Goal: Task Accomplishment & Management: Use online tool/utility

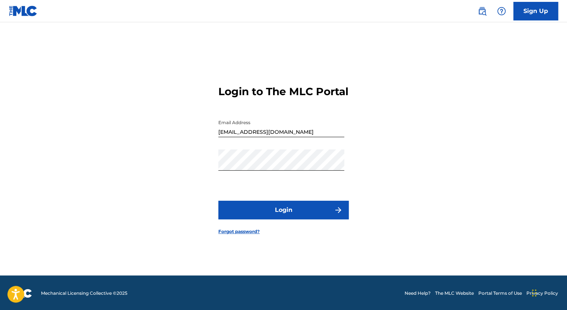
scroll to position [10, 0]
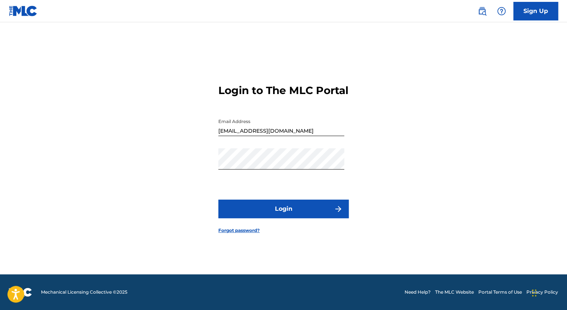
click at [268, 212] on button "Login" at bounding box center [283, 209] width 130 height 19
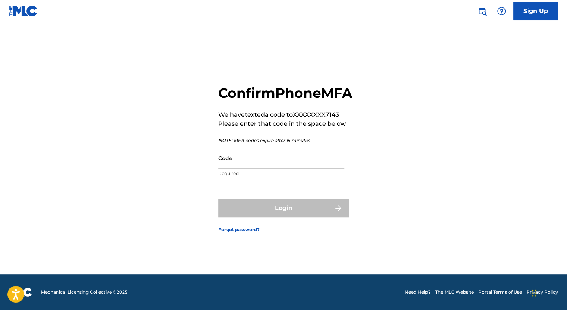
click at [244, 169] on input "Code" at bounding box center [281, 158] width 126 height 21
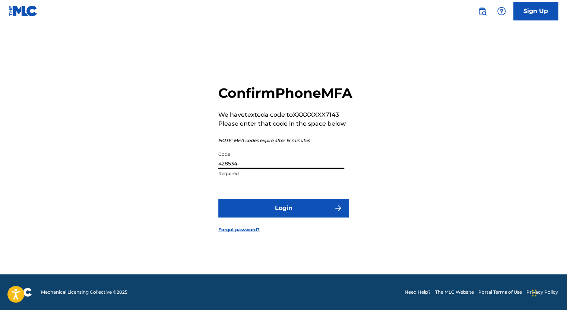
type input "428534"
click at [302, 217] on button "Login" at bounding box center [283, 208] width 130 height 19
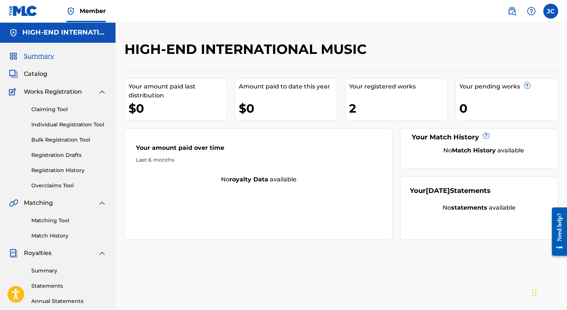
click at [64, 223] on link "Matching Tool" at bounding box center [68, 221] width 75 height 8
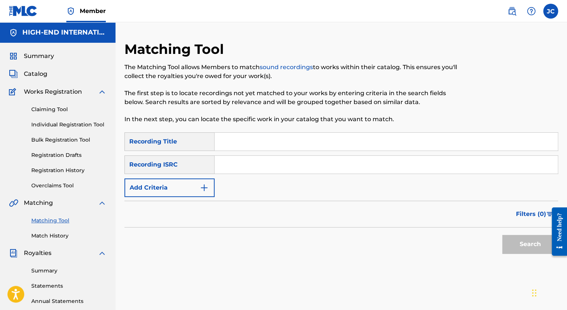
click at [267, 148] on input "Search Form" at bounding box center [385, 142] width 343 height 18
type input "El Carlichi"
click at [248, 168] on input "Search Form" at bounding box center [385, 165] width 343 height 18
type input "[PERSON_NAME]"
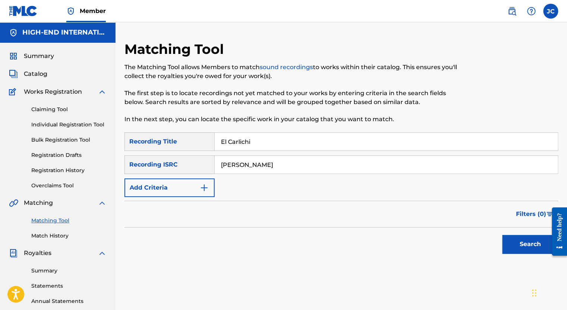
click at [514, 248] on button "Search" at bounding box center [530, 244] width 56 height 19
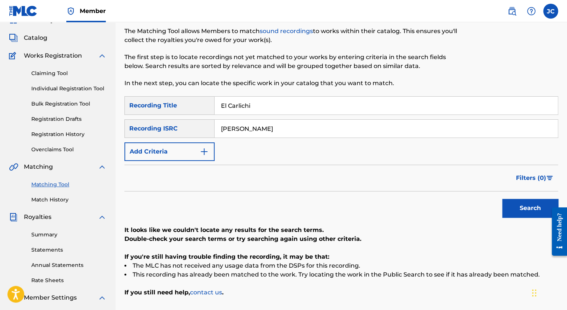
scroll to position [74, 0]
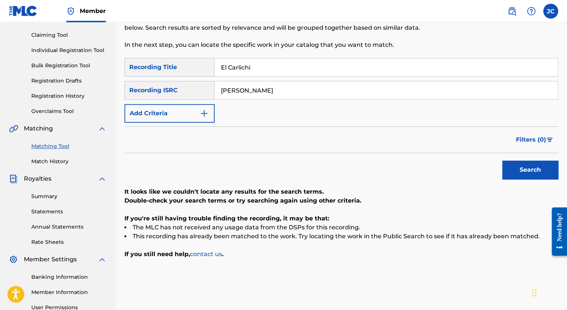
drag, startPoint x: 281, startPoint y: 92, endPoint x: 156, endPoint y: 84, distance: 125.3
click at [158, 84] on div "SearchWithCriteria892b62e9-2eac-4eeb-8bbf-c3eae80ccf95 Recording ISRC [PERSON_N…" at bounding box center [340, 90] width 433 height 19
click at [523, 165] on button "Search" at bounding box center [530, 170] width 56 height 19
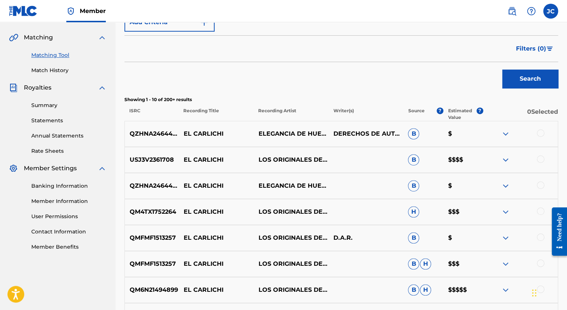
scroll to position [149, 0]
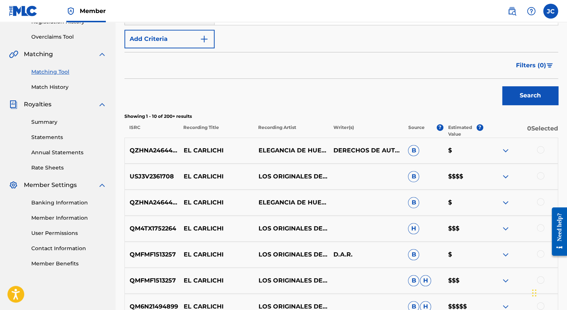
click at [541, 176] on div at bounding box center [539, 175] width 7 height 7
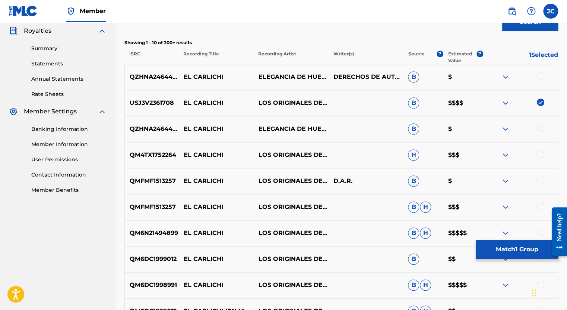
scroll to position [223, 0]
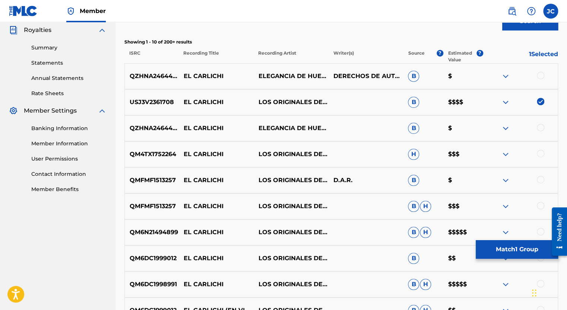
click at [540, 155] on div at bounding box center [539, 153] width 7 height 7
click at [541, 181] on div at bounding box center [539, 179] width 7 height 7
click at [541, 206] on div at bounding box center [539, 205] width 7 height 7
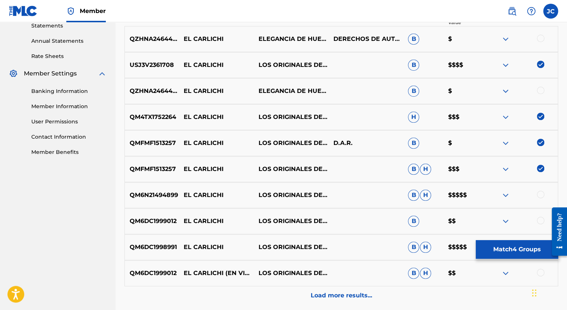
click at [540, 195] on div at bounding box center [539, 194] width 7 height 7
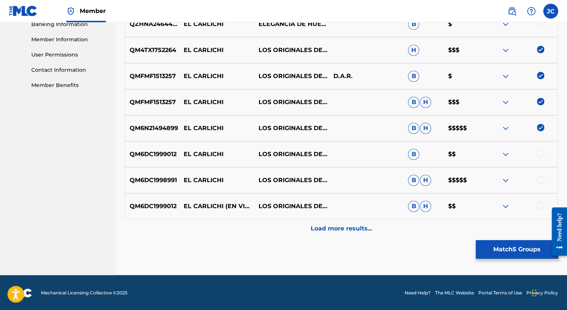
scroll to position [328, 0]
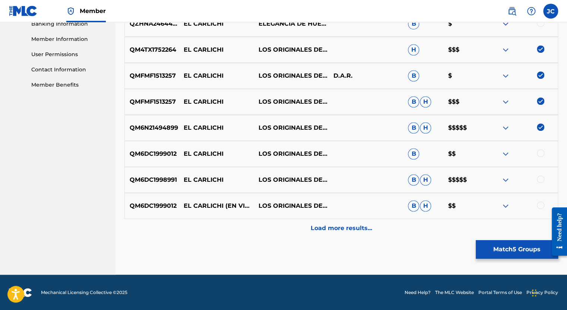
click at [539, 153] on div at bounding box center [539, 153] width 7 height 7
click at [536, 183] on div at bounding box center [519, 180] width 75 height 9
click at [539, 181] on div at bounding box center [539, 179] width 7 height 7
click at [540, 206] on div at bounding box center [539, 205] width 7 height 7
click at [340, 225] on p "Load more results..." at bounding box center [340, 228] width 61 height 9
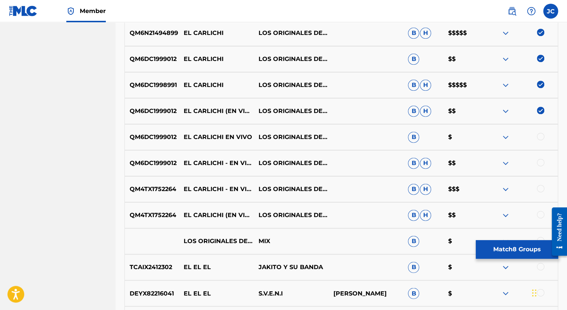
scroll to position [440, 0]
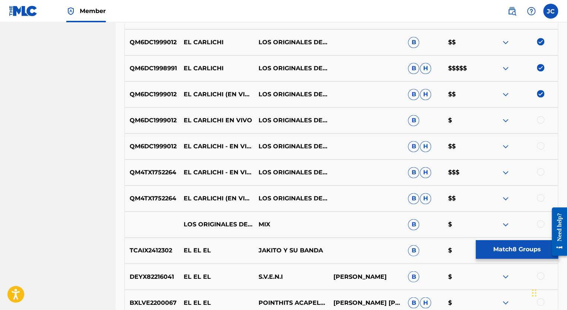
click at [539, 119] on div at bounding box center [539, 119] width 7 height 7
click at [540, 146] on div at bounding box center [539, 145] width 7 height 7
click at [539, 173] on div at bounding box center [539, 171] width 7 height 7
click at [539, 200] on div at bounding box center [539, 197] width 7 height 7
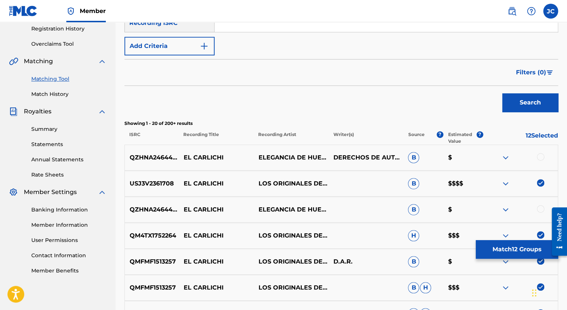
scroll to position [105, 0]
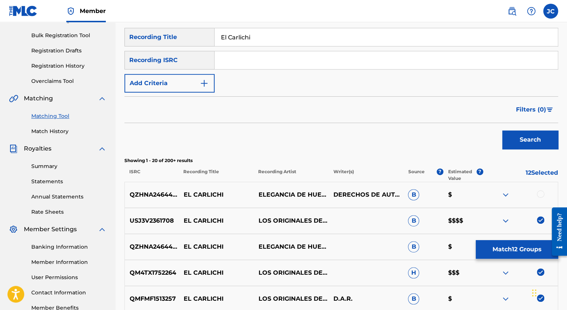
click at [539, 196] on div at bounding box center [539, 194] width 7 height 7
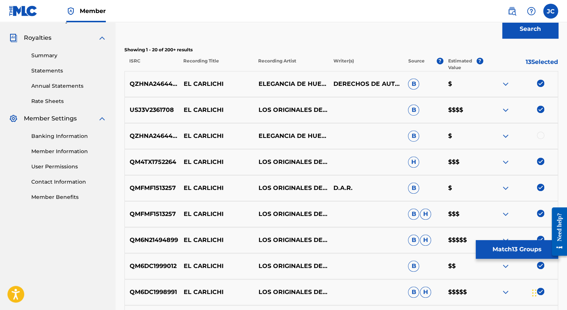
scroll to position [216, 0]
click at [541, 136] on div at bounding box center [539, 134] width 7 height 7
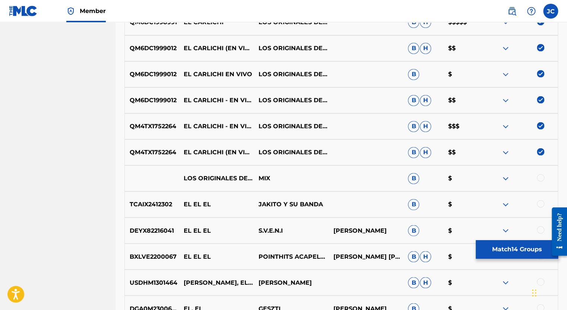
scroll to position [551, 0]
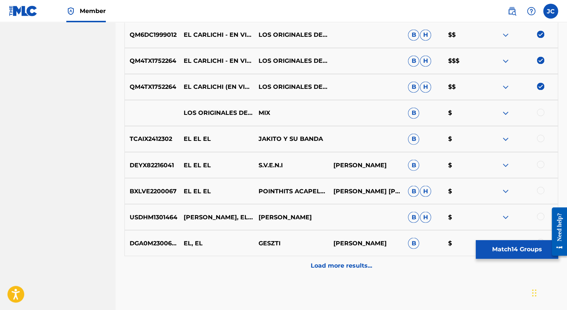
click at [541, 114] on div at bounding box center [539, 112] width 7 height 7
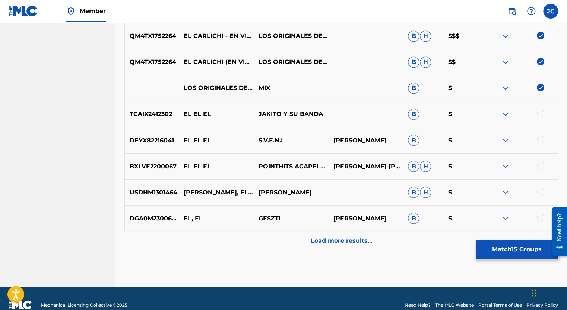
scroll to position [589, 0]
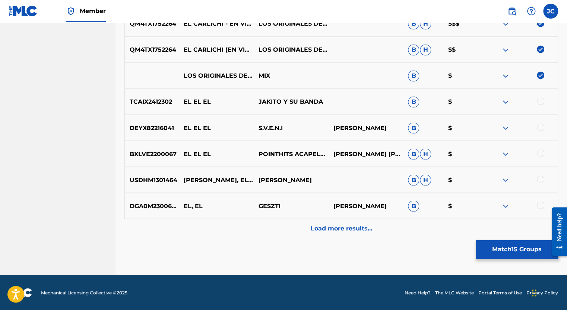
click at [335, 229] on p "Load more results..." at bounding box center [340, 228] width 61 height 9
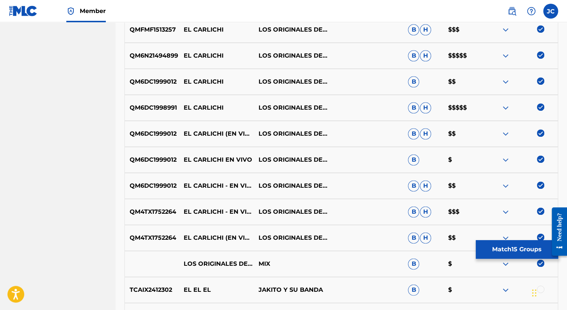
scroll to position [179, 0]
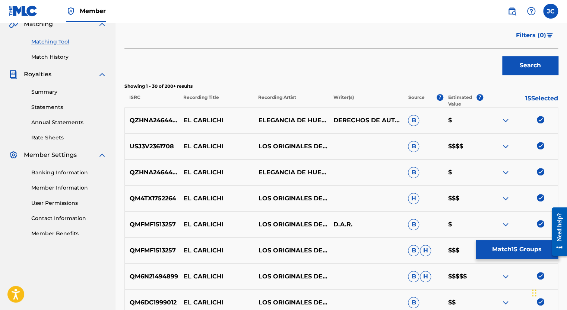
click at [530, 71] on button "Search" at bounding box center [530, 65] width 56 height 19
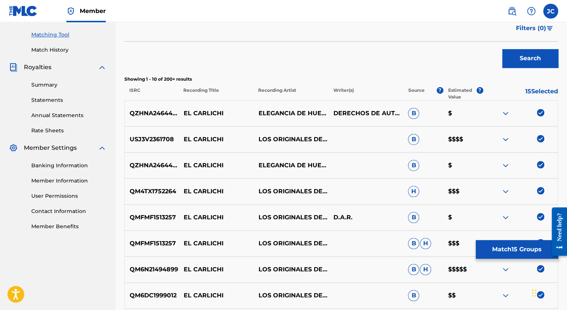
scroll to position [223, 0]
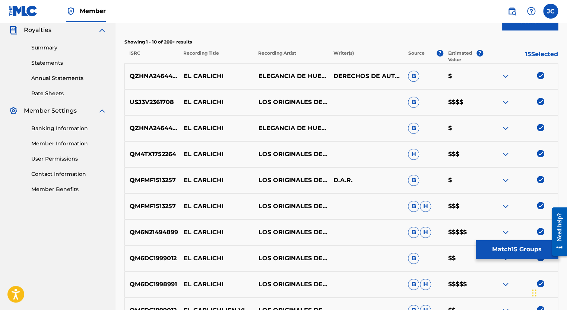
click at [502, 246] on button "Match 15 Groups" at bounding box center [516, 249] width 82 height 19
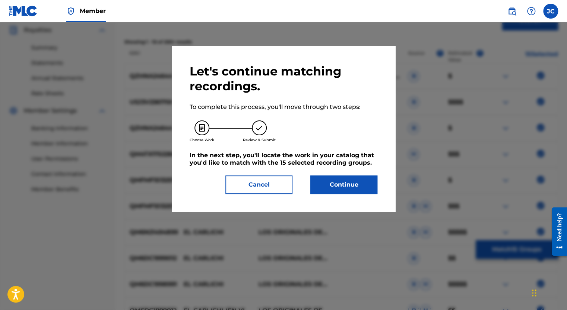
click at [344, 185] on button "Continue" at bounding box center [343, 185] width 67 height 19
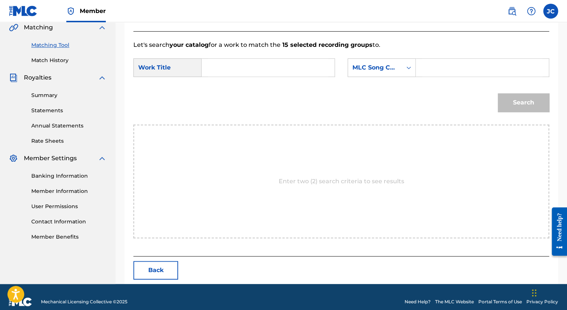
scroll to position [185, 0]
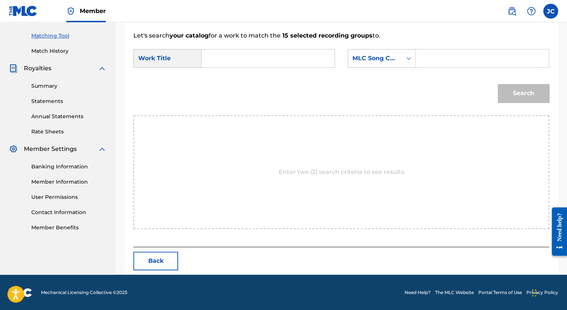
click at [242, 61] on input "Search Form" at bounding box center [268, 59] width 120 height 18
type input "El Carlichi"
click at [446, 61] on input "Search Form" at bounding box center [482, 59] width 120 height 18
type input "[PERSON_NAME]"
click at [517, 93] on button "Search" at bounding box center [522, 93] width 51 height 19
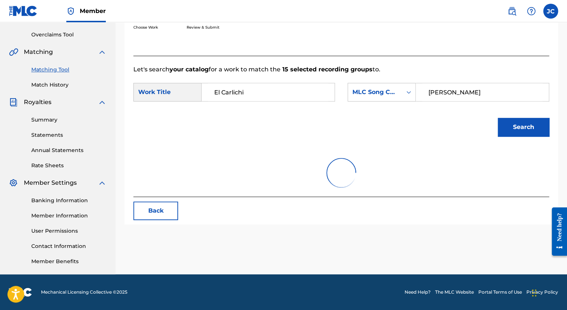
scroll to position [151, 0]
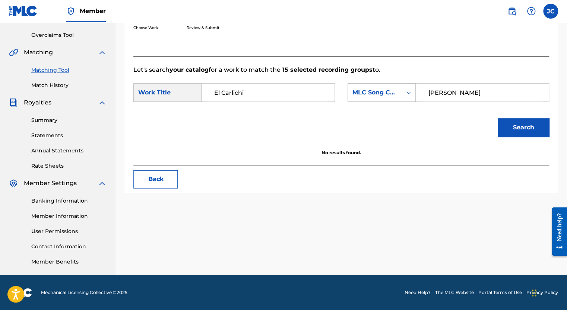
click at [408, 90] on icon "Search Form" at bounding box center [408, 92] width 7 height 7
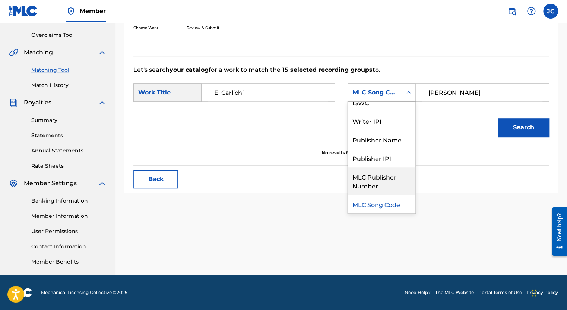
scroll to position [0, 0]
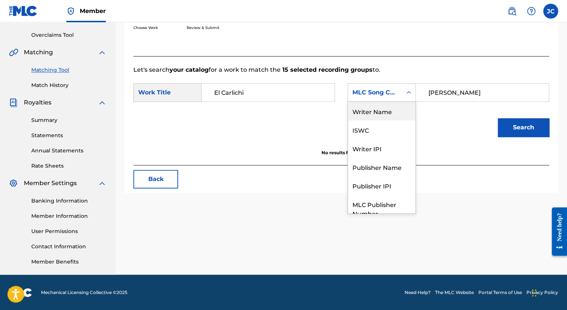
click at [384, 112] on div "Writer Name" at bounding box center [381, 111] width 67 height 19
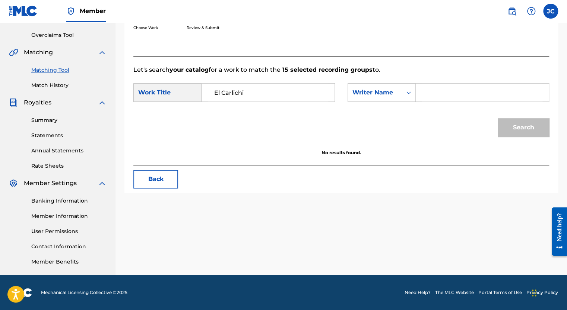
click at [428, 93] on input "Search Form" at bounding box center [482, 93] width 120 height 18
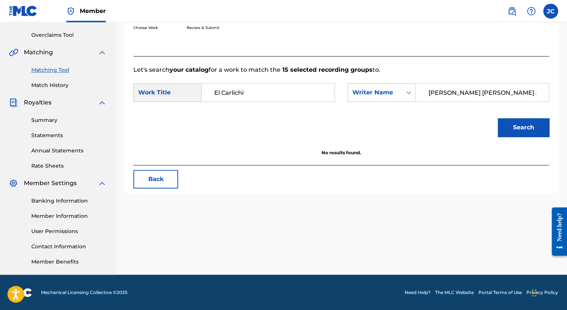
type input "[PERSON_NAME] [PERSON_NAME] Jr"
click at [178, 96] on div "Work Title" at bounding box center [167, 92] width 68 height 19
click at [525, 133] on button "Search" at bounding box center [522, 127] width 51 height 19
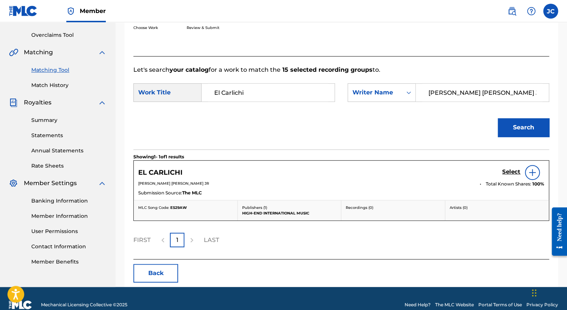
click at [532, 173] on img at bounding box center [531, 172] width 9 height 9
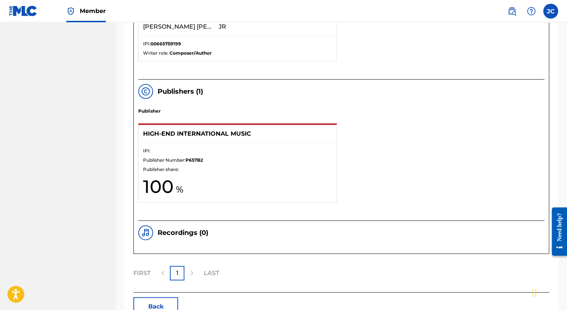
scroll to position [496, 0]
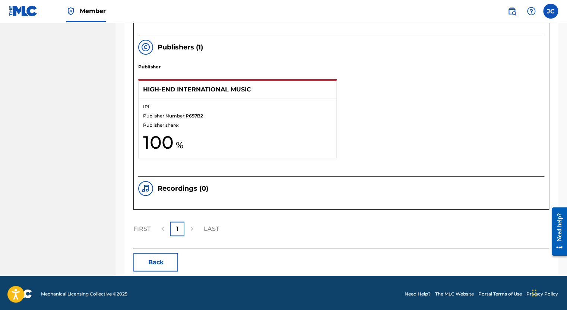
click at [167, 261] on button "Back" at bounding box center [155, 262] width 45 height 19
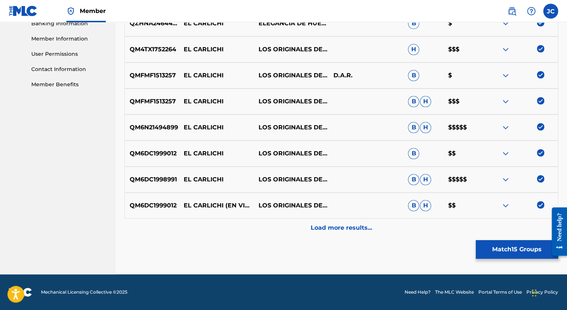
scroll to position [328, 0]
click at [495, 247] on button "Match 15 Groups" at bounding box center [516, 249] width 82 height 19
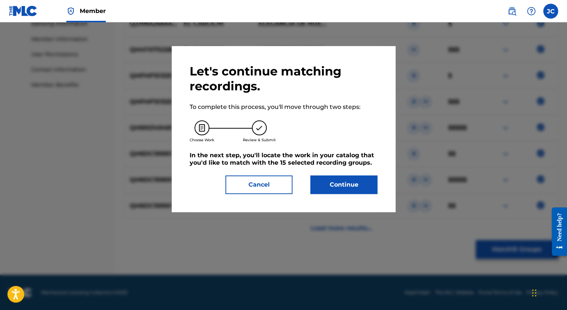
click at [352, 189] on button "Continue" at bounding box center [343, 185] width 67 height 19
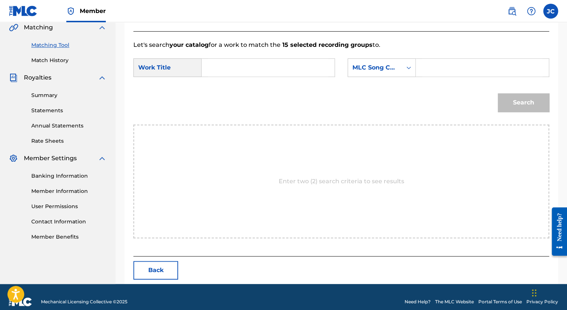
scroll to position [185, 0]
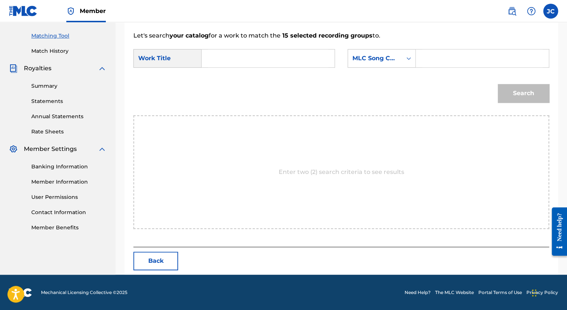
click at [274, 60] on input "Search Form" at bounding box center [268, 59] width 120 height 18
click at [224, 83] on strong "carlichi" at bounding box center [225, 83] width 23 height 7
type input "el carlichi"
click at [408, 60] on icon "Search Form" at bounding box center [408, 58] width 7 height 7
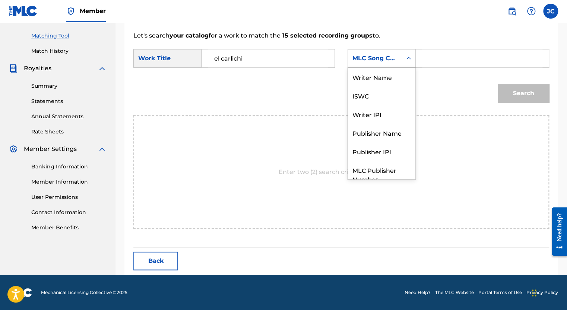
scroll to position [28, 0]
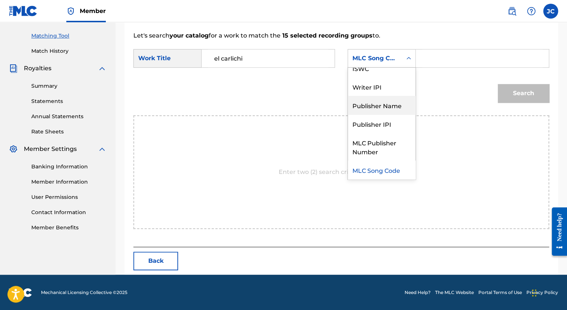
click at [383, 104] on div "Publisher Name" at bounding box center [381, 105] width 67 height 19
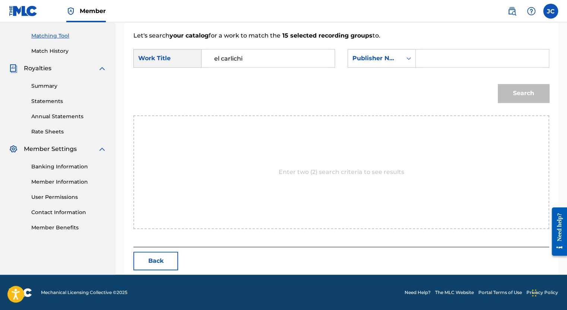
click at [424, 54] on input "Search Form" at bounding box center [482, 59] width 120 height 18
type input "High-End International Music"
click at [517, 90] on button "Search" at bounding box center [522, 93] width 51 height 19
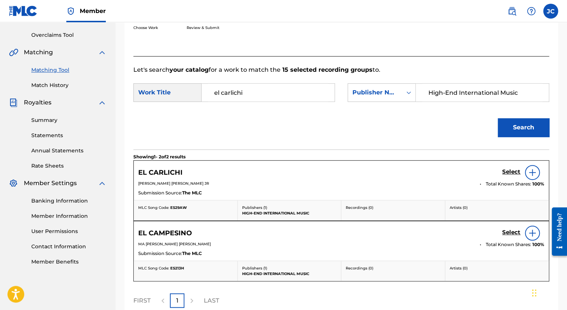
scroll to position [185, 0]
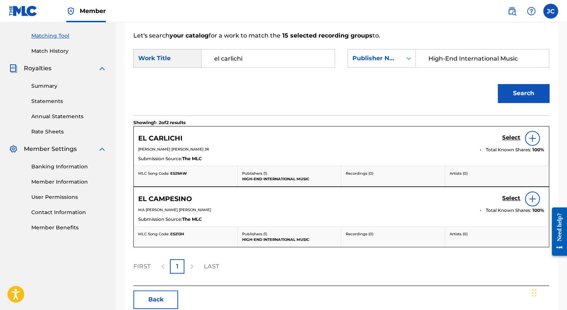
click at [514, 137] on h5 "Select" at bounding box center [511, 137] width 18 height 7
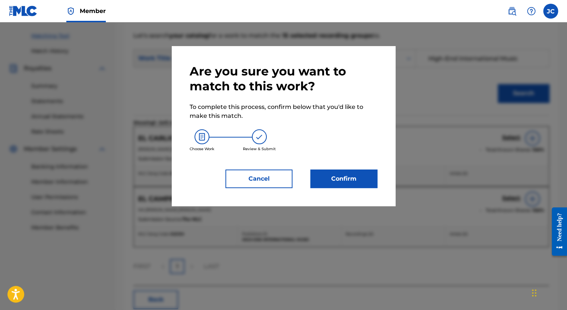
click at [333, 181] on button "Confirm" at bounding box center [343, 179] width 67 height 19
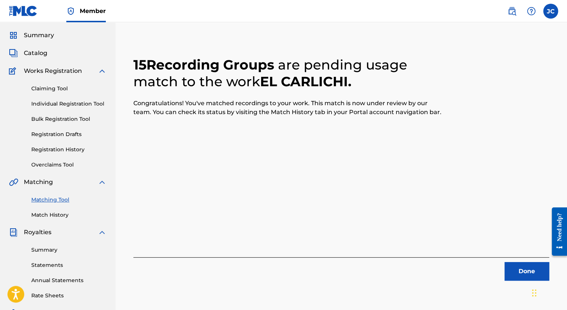
scroll to position [74, 0]
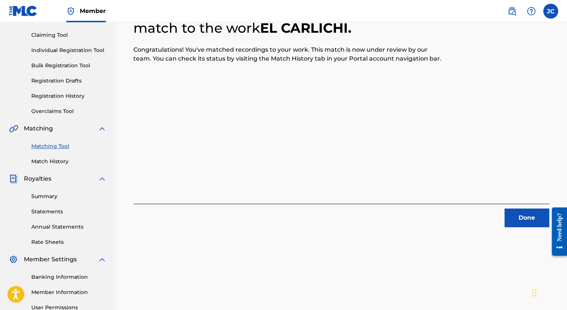
click at [527, 217] on button "Done" at bounding box center [526, 218] width 45 height 19
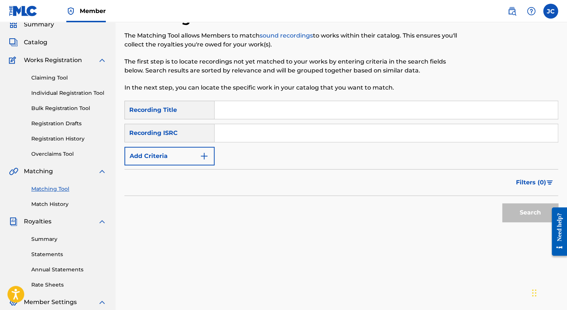
scroll to position [0, 0]
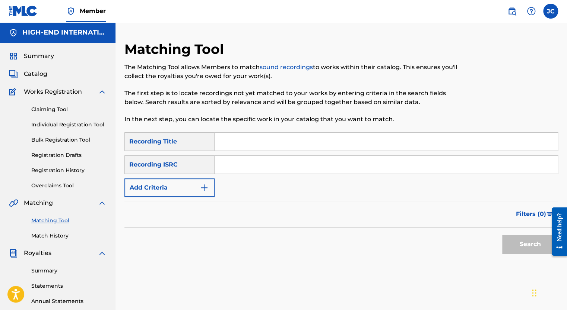
click at [235, 145] on input "Search Form" at bounding box center [385, 142] width 343 height 18
type input "El Campesino"
click at [170, 166] on div "Recording ISRC" at bounding box center [169, 165] width 90 height 19
click at [51, 219] on link "Matching Tool" at bounding box center [68, 221] width 75 height 8
click at [228, 169] on input "Search Form" at bounding box center [385, 165] width 343 height 18
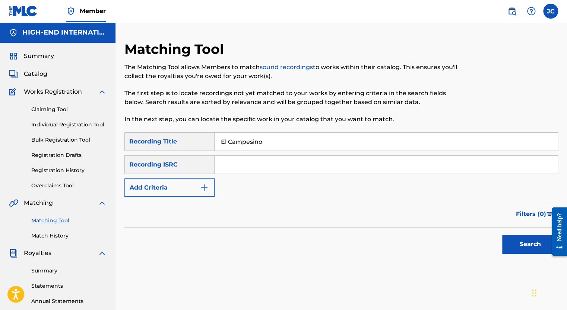
click at [533, 249] on button "Search" at bounding box center [530, 244] width 56 height 19
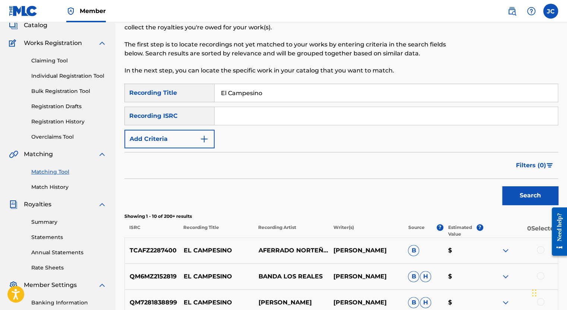
scroll to position [30, 0]
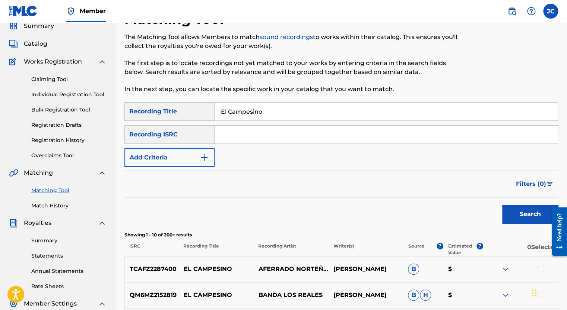
click at [261, 132] on input "Search Form" at bounding box center [385, 135] width 343 height 18
type input "Los Originales De San [PERSON_NAME]"
click at [502, 205] on button "Search" at bounding box center [530, 214] width 56 height 19
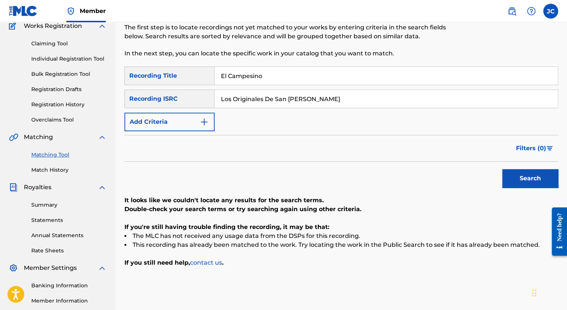
scroll to position [67, 0]
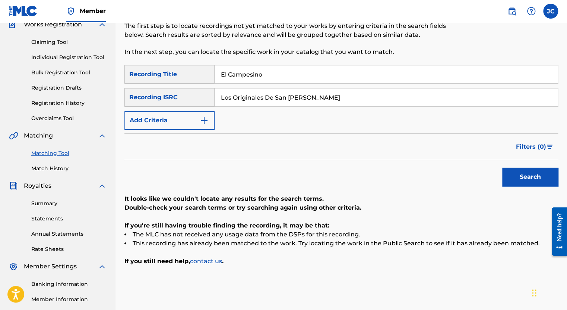
drag, startPoint x: 312, startPoint y: 98, endPoint x: 130, endPoint y: 79, distance: 183.0
click at [130, 79] on div "SearchWithCriteria220fe80a-b2c0-433b-9bc9-8e32e92acc70 Recording Title El Campe…" at bounding box center [340, 97] width 433 height 65
click at [207, 121] on img "Search Form" at bounding box center [204, 120] width 9 height 9
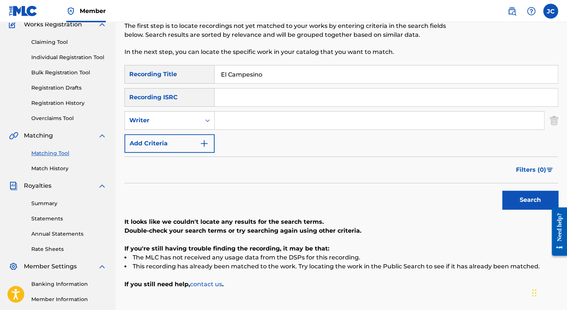
click at [240, 124] on input "Search Form" at bounding box center [378, 121] width 329 height 18
type input "[PERSON_NAME]"
click at [502, 191] on button "Search" at bounding box center [530, 200] width 56 height 19
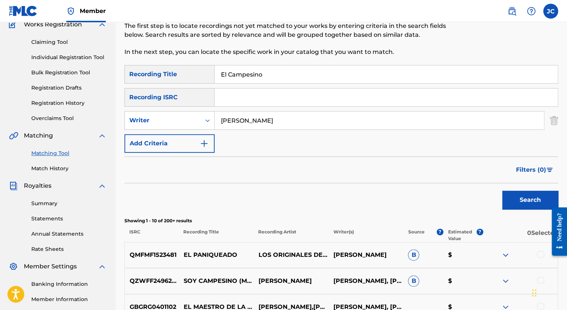
drag, startPoint x: 282, startPoint y: 121, endPoint x: 191, endPoint y: 109, distance: 92.1
click at [191, 109] on div "SearchWithCriteria220fe80a-b2c0-433b-9bc9-8e32e92acc70 Recording Title El Campe…" at bounding box center [340, 109] width 433 height 88
click at [534, 200] on button "Search" at bounding box center [530, 200] width 56 height 19
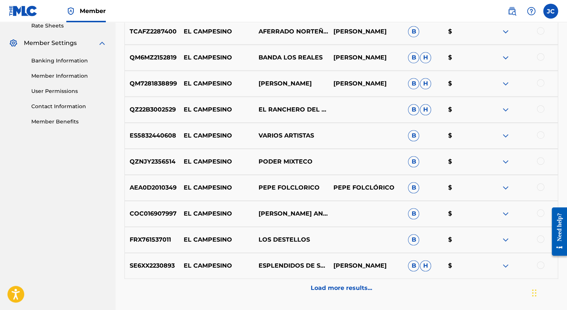
scroll to position [291, 0]
click at [334, 290] on p "Load more results..." at bounding box center [340, 288] width 61 height 9
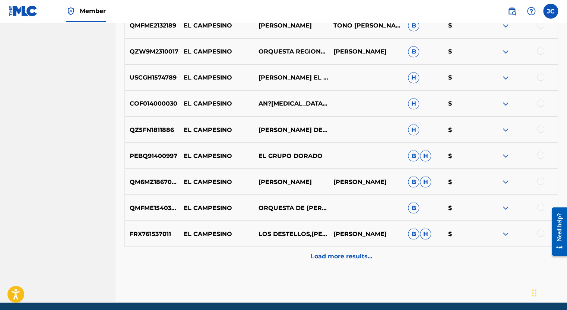
scroll to position [612, 0]
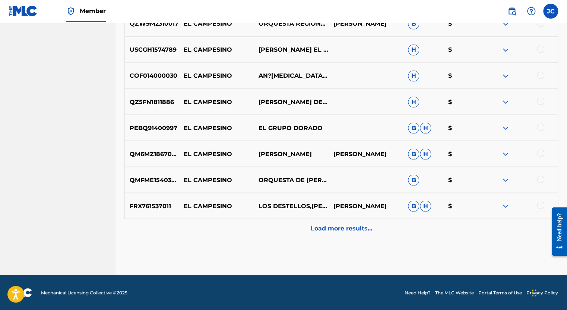
click at [322, 229] on p "Load more results..." at bounding box center [340, 228] width 61 height 9
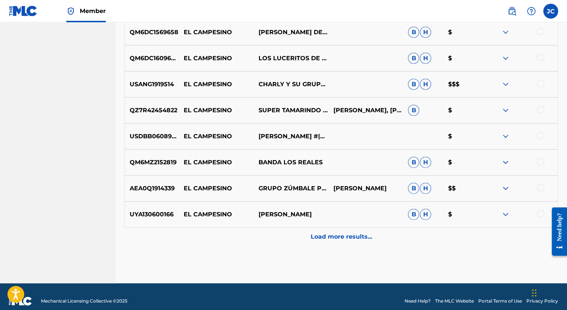
scroll to position [872, 0]
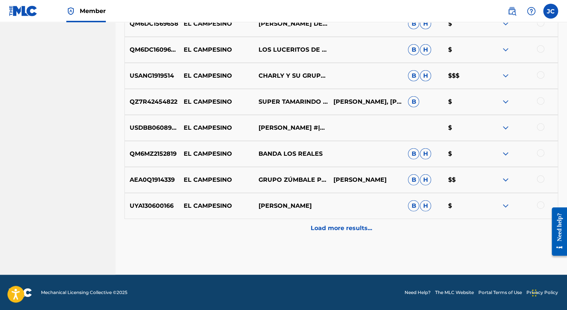
click at [333, 230] on p "Load more results..." at bounding box center [340, 228] width 61 height 9
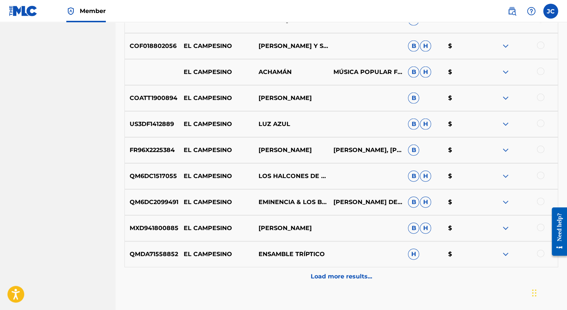
scroll to position [1096, 0]
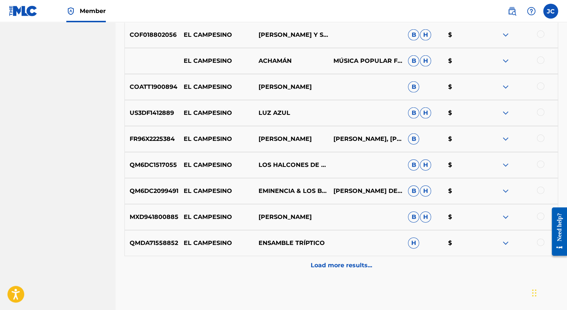
click at [339, 264] on p "Load more results..." at bounding box center [340, 265] width 61 height 9
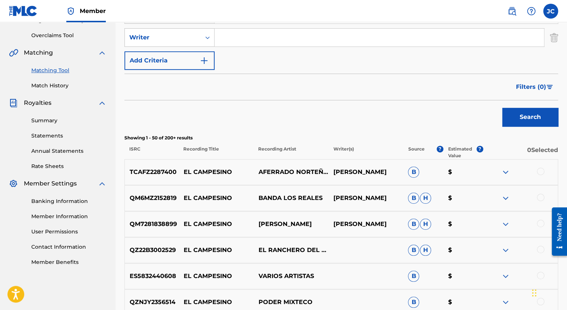
scroll to position [128, 0]
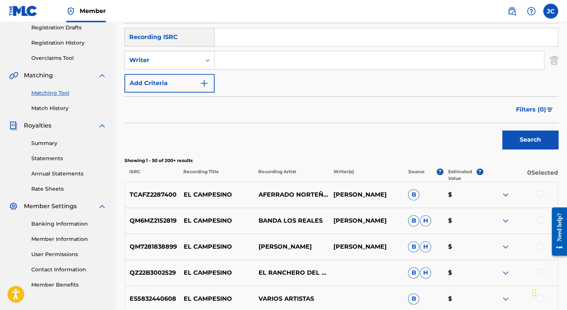
click at [537, 109] on span "Filters ( 0 )" at bounding box center [531, 109] width 30 height 9
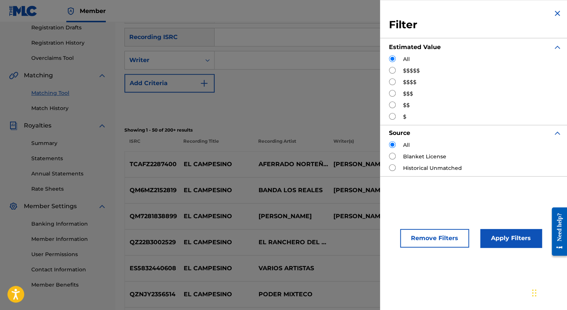
click at [390, 70] on input "Search Form" at bounding box center [392, 70] width 7 height 7
radio input "true"
click at [390, 82] on input "Search Form" at bounding box center [392, 82] width 7 height 7
radio input "true"
click at [392, 70] on input "Search Form" at bounding box center [392, 70] width 7 height 7
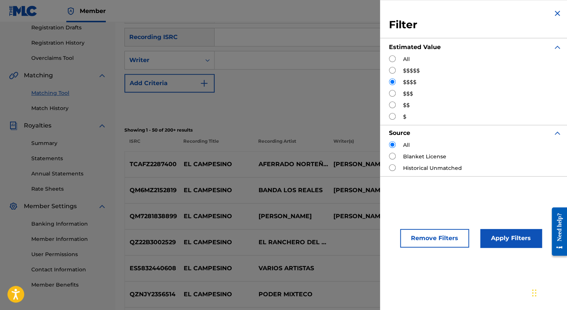
radio input "true"
click at [507, 240] on button "Apply Filters" at bounding box center [510, 238] width 61 height 19
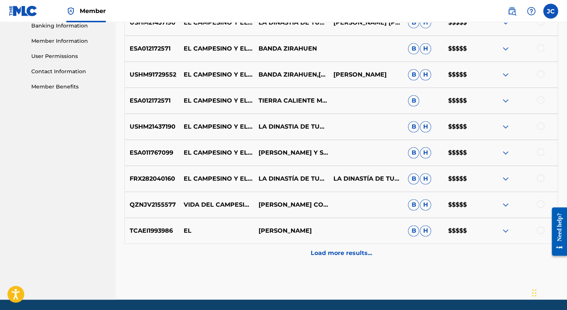
scroll to position [351, 0]
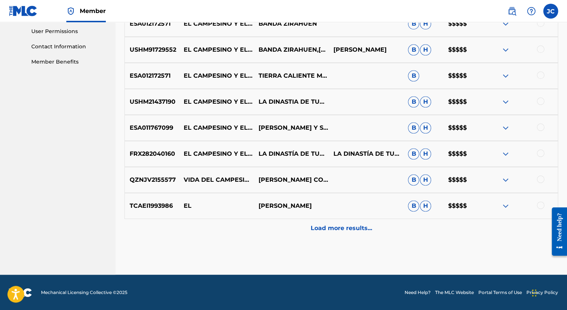
click at [336, 230] on p "Load more results..." at bounding box center [340, 228] width 61 height 9
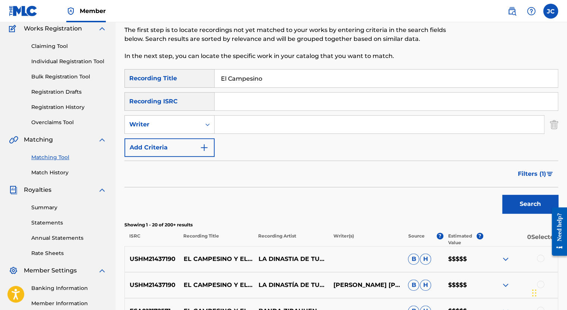
scroll to position [74, 0]
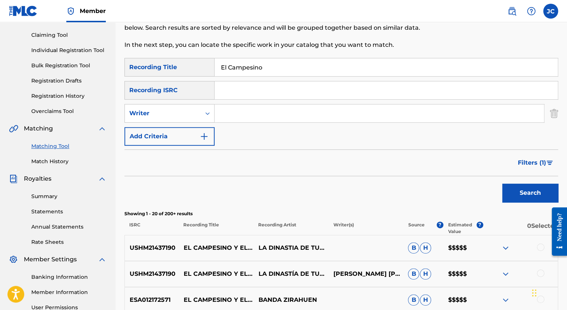
click at [530, 164] on span "Filters ( 1 )" at bounding box center [531, 163] width 28 height 9
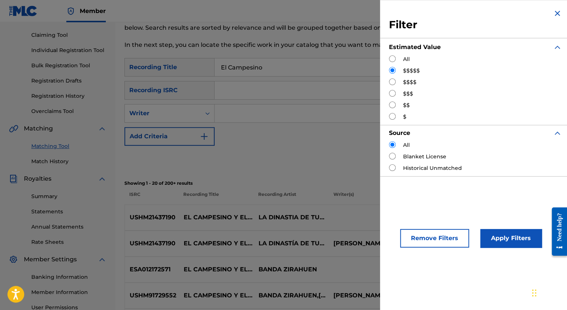
click at [392, 80] on input "Search Form" at bounding box center [392, 82] width 7 height 7
radio input "true"
click at [503, 235] on button "Apply Filters" at bounding box center [510, 238] width 61 height 19
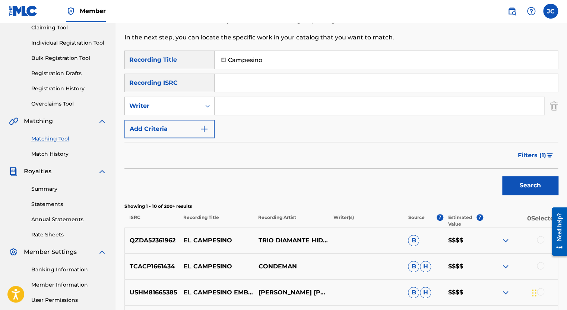
scroll to position [37, 0]
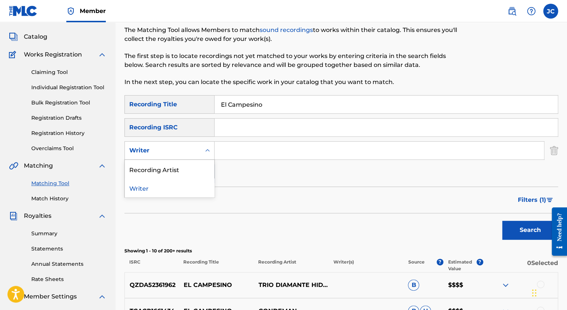
click at [207, 151] on icon "Search Form" at bounding box center [207, 150] width 7 height 7
click at [173, 169] on div "Recording Artist" at bounding box center [169, 169] width 89 height 19
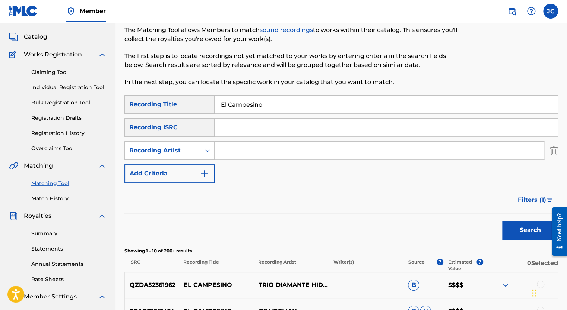
click at [250, 149] on input "Search Form" at bounding box center [378, 151] width 329 height 18
type input "Los Originales De San [PERSON_NAME]"
click at [502, 221] on button "Search" at bounding box center [530, 230] width 56 height 19
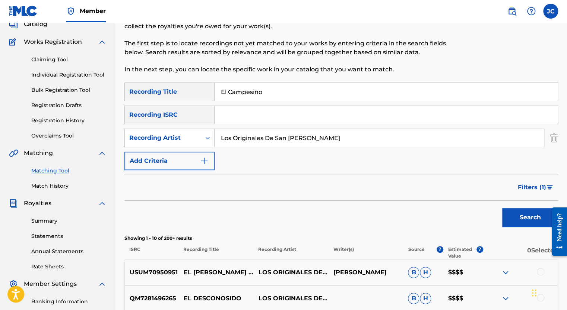
scroll to position [0, 0]
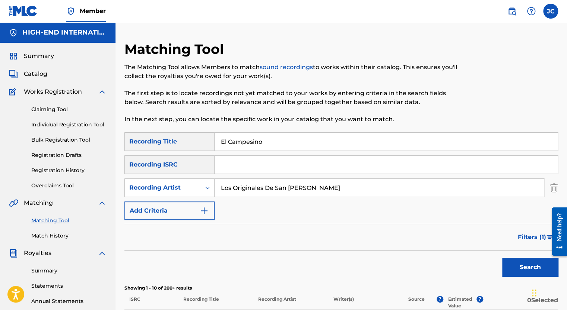
drag, startPoint x: 316, startPoint y: 188, endPoint x: 128, endPoint y: 161, distance: 189.6
click at [128, 161] on div "SearchWithCriteria220fe80a-b2c0-433b-9bc9-8e32e92acc70 Recording Title El Campe…" at bounding box center [340, 177] width 433 height 88
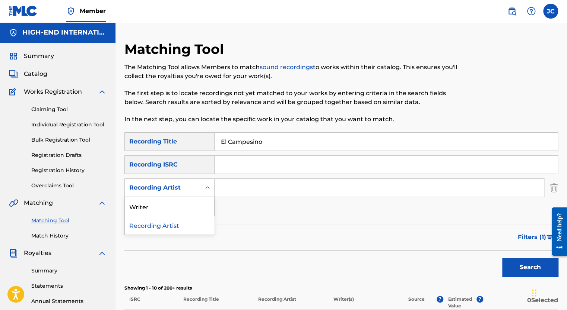
click at [206, 189] on icon "Search Form" at bounding box center [207, 187] width 7 height 7
click at [196, 167] on div "Recording ISRC" at bounding box center [169, 165] width 90 height 19
click at [170, 162] on div "Recording ISRC" at bounding box center [169, 165] width 90 height 19
click at [203, 214] on img "Search Form" at bounding box center [204, 211] width 9 height 9
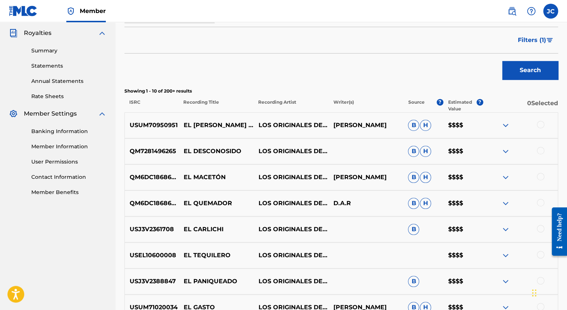
scroll to position [223, 0]
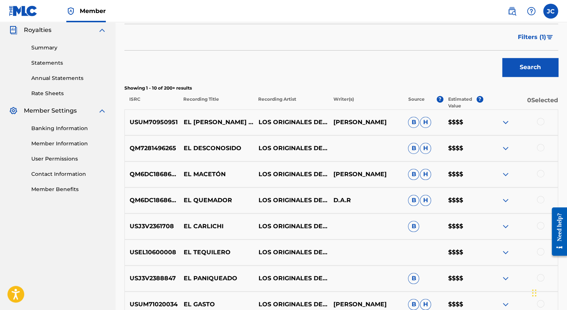
click at [527, 66] on button "Search" at bounding box center [530, 67] width 56 height 19
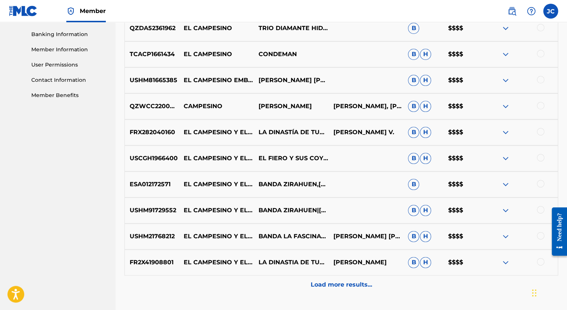
scroll to position [335, 0]
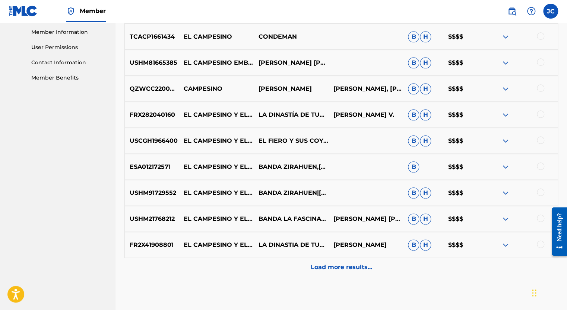
click at [330, 263] on p "Load more results..." at bounding box center [340, 267] width 61 height 9
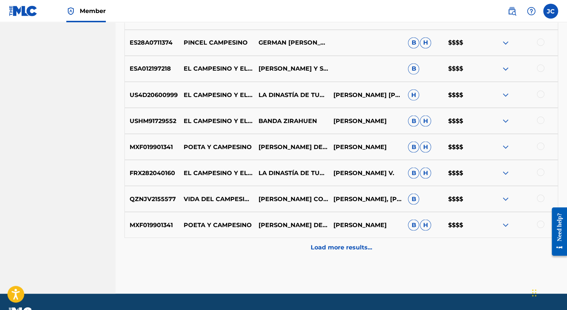
scroll to position [633, 0]
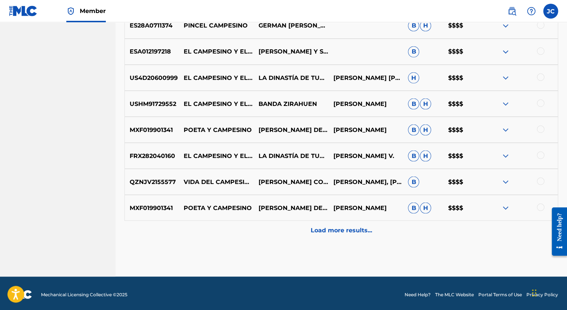
click at [329, 234] on p "Load more results..." at bounding box center [340, 230] width 61 height 9
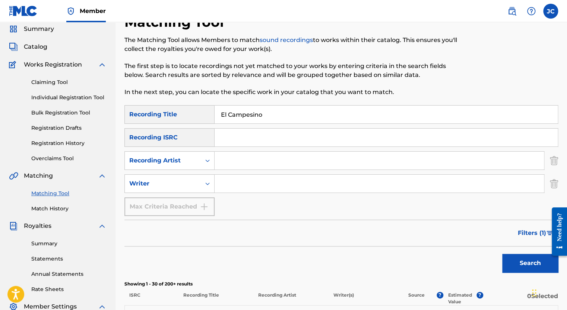
scroll to position [39, 0]
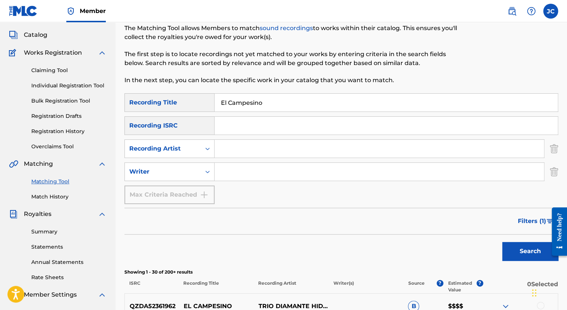
click at [290, 124] on input "Search Form" at bounding box center [385, 126] width 343 height 18
click at [284, 99] on input "El Campesino" at bounding box center [385, 103] width 343 height 18
click at [345, 246] on div "Search" at bounding box center [340, 250] width 433 height 30
drag, startPoint x: 345, startPoint y: 246, endPoint x: 374, endPoint y: 217, distance: 41.1
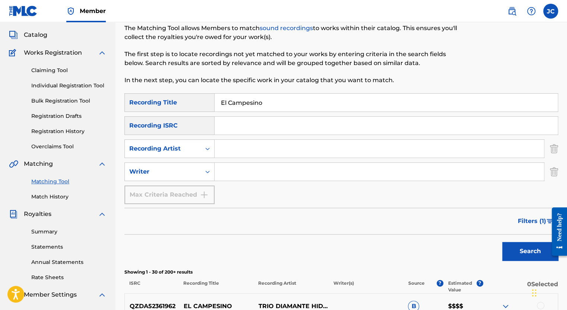
click at [374, 217] on div "Filters ( 1 )" at bounding box center [340, 221] width 433 height 27
click at [342, 226] on div "Filters ( 1 )" at bounding box center [340, 221] width 433 height 27
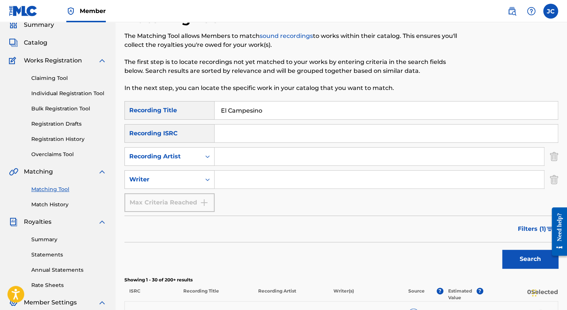
scroll to position [0, 0]
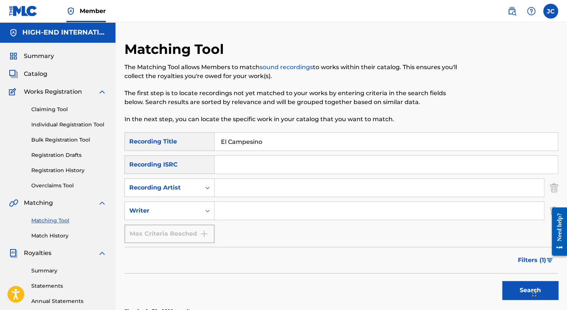
click at [98, 90] on img at bounding box center [102, 91] width 9 height 9
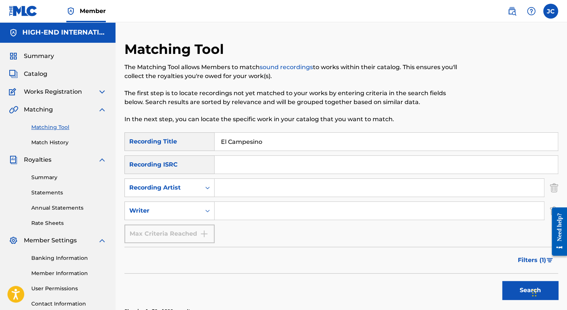
click at [52, 144] on link "Match History" at bounding box center [68, 143] width 75 height 8
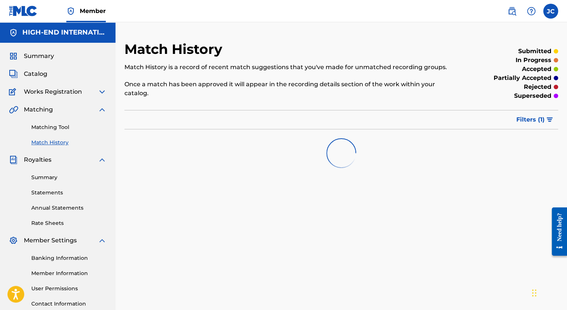
click at [546, 118] on img "submit" at bounding box center [549, 120] width 6 height 4
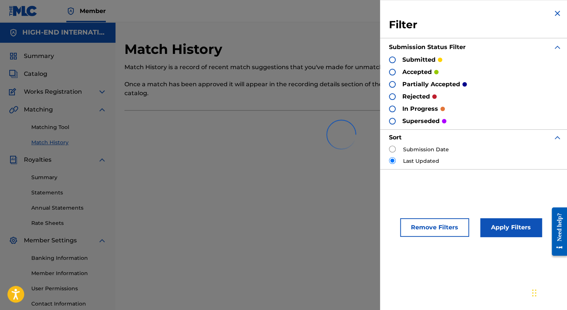
click at [554, 16] on img at bounding box center [556, 13] width 9 height 9
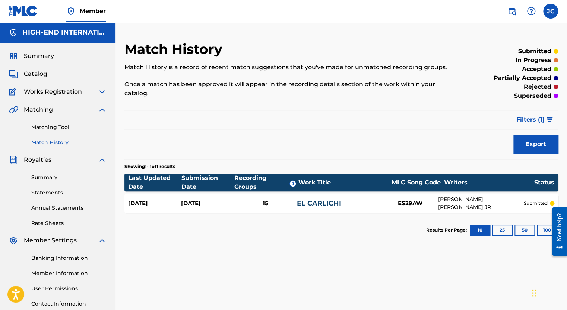
click at [305, 203] on link "EL CARLICHI" at bounding box center [319, 204] width 44 height 8
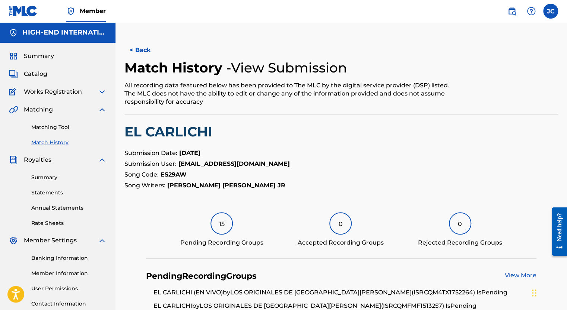
click at [222, 226] on div "15" at bounding box center [221, 224] width 22 height 22
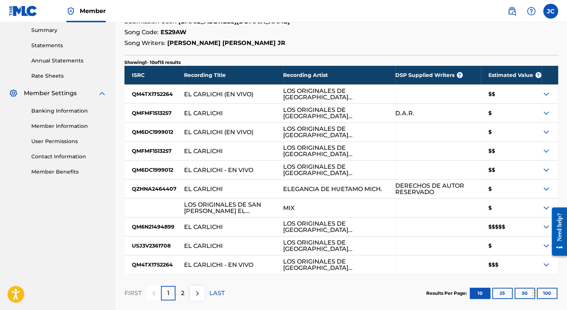
scroll to position [148, 0]
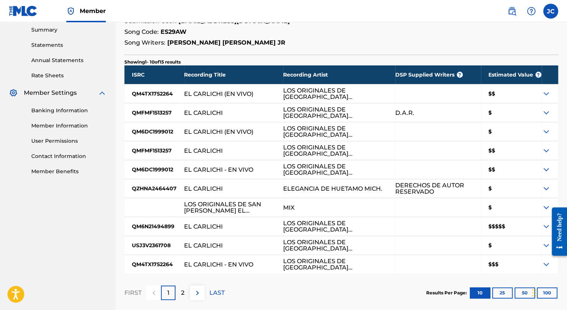
click at [184, 294] on p "2" at bounding box center [182, 293] width 3 height 9
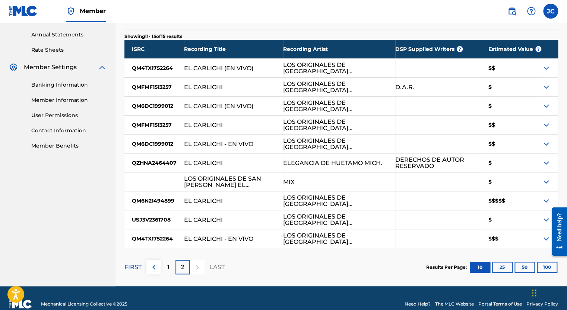
scroll to position [185, 0]
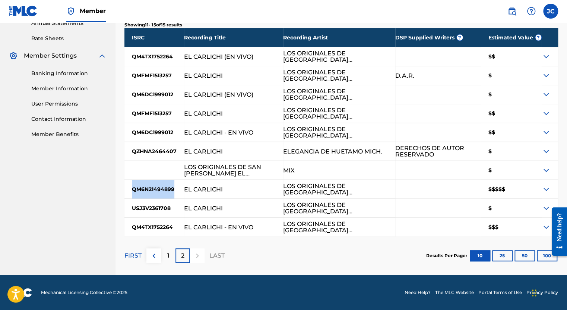
drag, startPoint x: 132, startPoint y: 189, endPoint x: 173, endPoint y: 188, distance: 41.0
click at [173, 188] on div "QM6N21494899" at bounding box center [154, 189] width 60 height 19
drag, startPoint x: 173, startPoint y: 188, endPoint x: 163, endPoint y: 186, distance: 9.8
copy div "QM6N21494899"
click at [154, 173] on div at bounding box center [154, 170] width 60 height 19
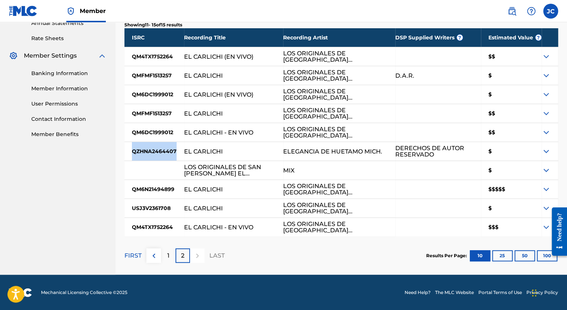
drag, startPoint x: 133, startPoint y: 151, endPoint x: 175, endPoint y: 154, distance: 41.8
click at [175, 154] on div "QZHNA2464407" at bounding box center [154, 151] width 60 height 19
drag, startPoint x: 175, startPoint y: 154, endPoint x: 169, endPoint y: 152, distance: 6.4
copy div "QZHNA2464407"
drag, startPoint x: 133, startPoint y: 226, endPoint x: 172, endPoint y: 231, distance: 40.2
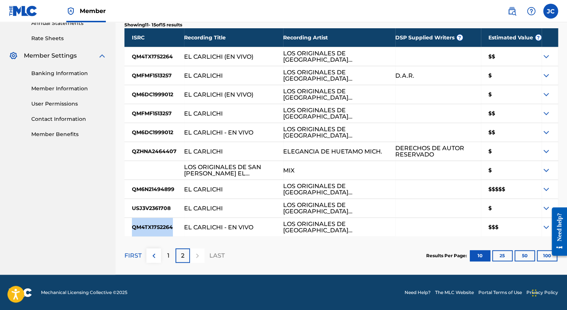
click at [172, 231] on div "QM4TX1752264" at bounding box center [154, 227] width 60 height 19
drag, startPoint x: 172, startPoint y: 231, endPoint x: 165, endPoint y: 227, distance: 8.4
copy div "QM4TX1752264"
drag, startPoint x: 131, startPoint y: 207, endPoint x: 170, endPoint y: 210, distance: 38.8
click at [170, 210] on div "USJ3V2361708" at bounding box center [154, 208] width 60 height 19
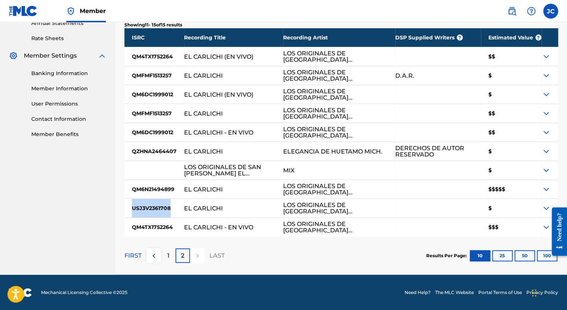
drag, startPoint x: 170, startPoint y: 210, endPoint x: 165, endPoint y: 208, distance: 4.8
copy div "USJ3V2361708"
drag, startPoint x: 133, startPoint y: 112, endPoint x: 171, endPoint y: 115, distance: 38.5
click at [171, 115] on div "QMFMF1513257" at bounding box center [154, 113] width 60 height 19
drag, startPoint x: 171, startPoint y: 115, endPoint x: 163, endPoint y: 114, distance: 7.9
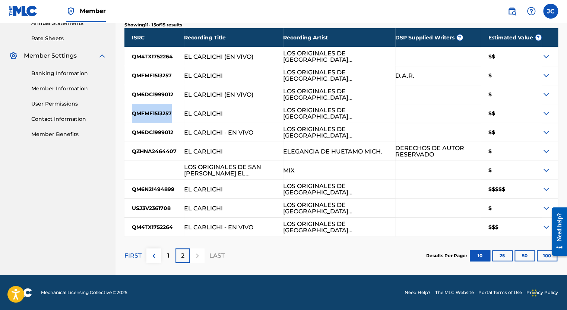
copy div "QMFMF1513257"
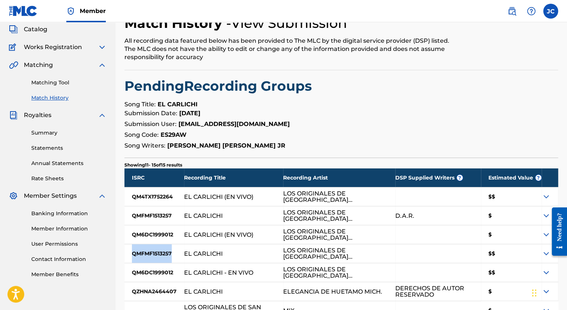
scroll to position [0, 0]
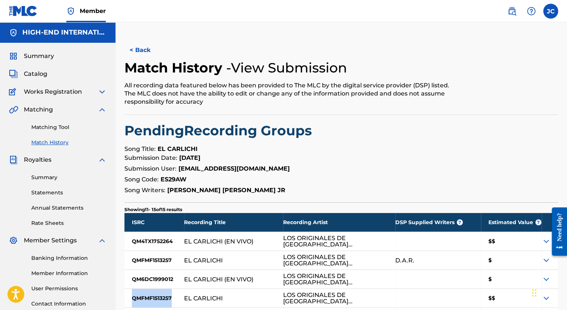
click at [58, 127] on link "Matching Tool" at bounding box center [68, 128] width 75 height 8
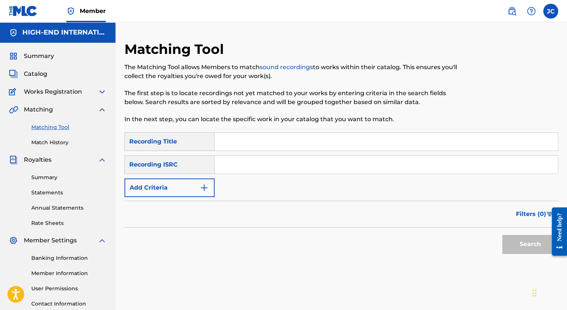
click at [240, 144] on input "Search Form" at bounding box center [385, 142] width 343 height 18
type input "Campesino"
click at [173, 162] on div "Recording ISRC" at bounding box center [169, 165] width 90 height 19
click at [211, 162] on div "Recording ISRC" at bounding box center [169, 165] width 90 height 19
click at [201, 188] on img "Search Form" at bounding box center [204, 188] width 9 height 9
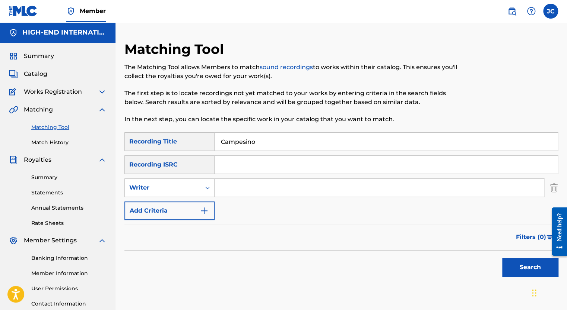
click at [205, 208] on img "Search Form" at bounding box center [204, 211] width 9 height 9
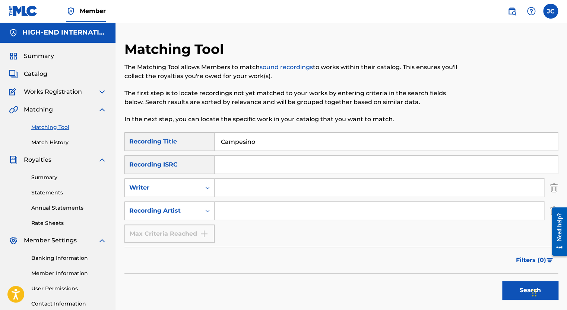
click at [233, 212] on input "Search Form" at bounding box center [378, 211] width 329 height 18
type input "Los Originales De San [PERSON_NAME]"
click at [502, 281] on button "Search" at bounding box center [530, 290] width 56 height 19
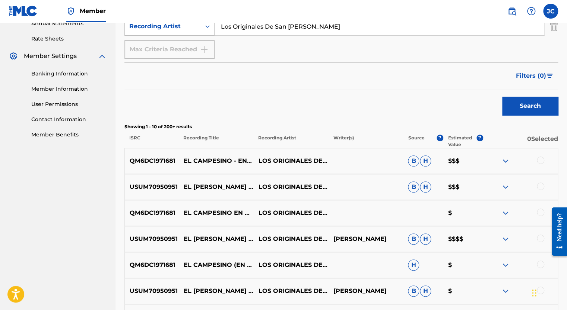
scroll to position [186, 0]
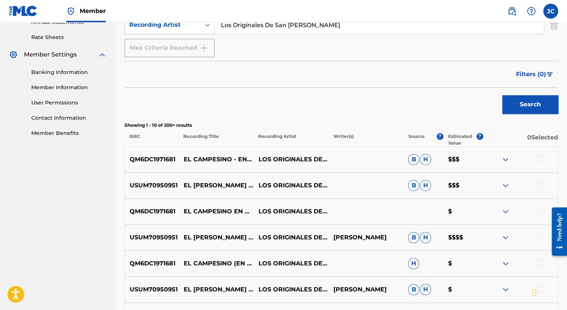
click at [539, 158] on div at bounding box center [539, 158] width 7 height 7
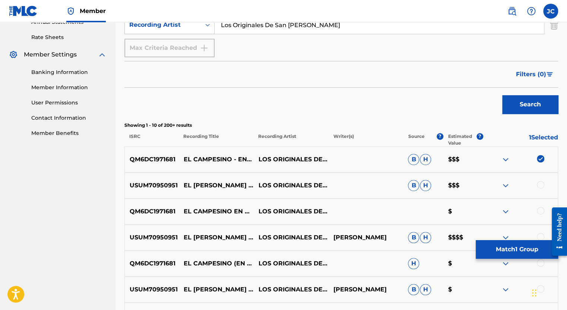
scroll to position [223, 0]
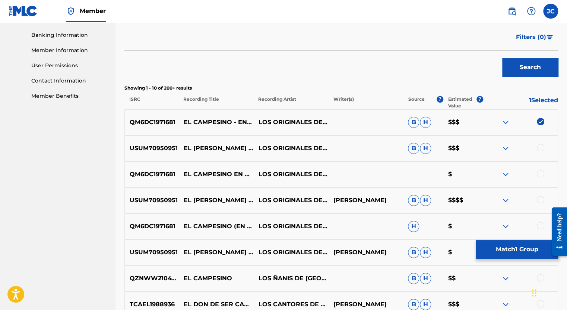
click at [539, 174] on div at bounding box center [539, 173] width 7 height 7
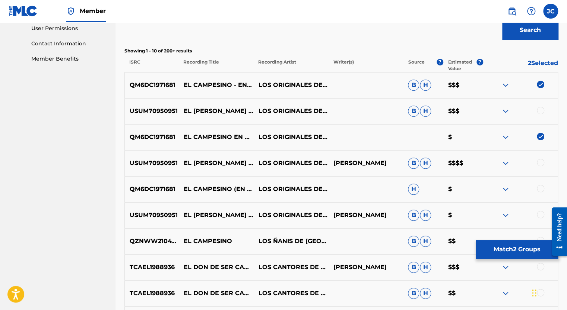
scroll to position [335, 0]
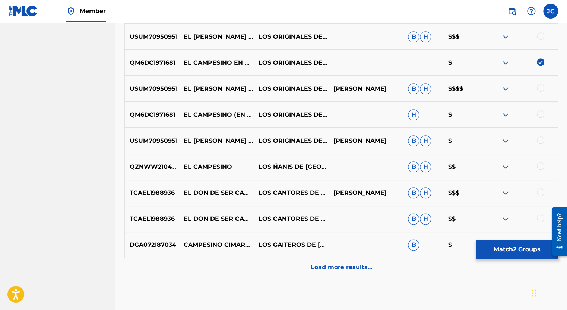
click at [541, 115] on div at bounding box center [539, 114] width 7 height 7
click at [330, 266] on p "Load more results..." at bounding box center [340, 267] width 61 height 9
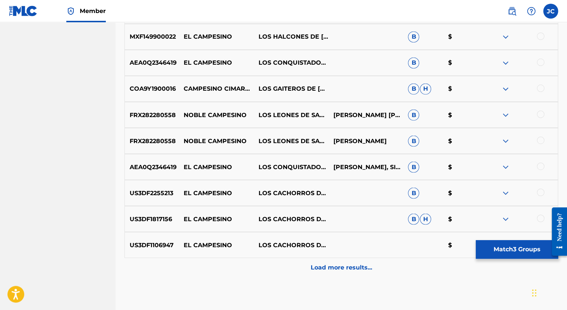
scroll to position [633, 0]
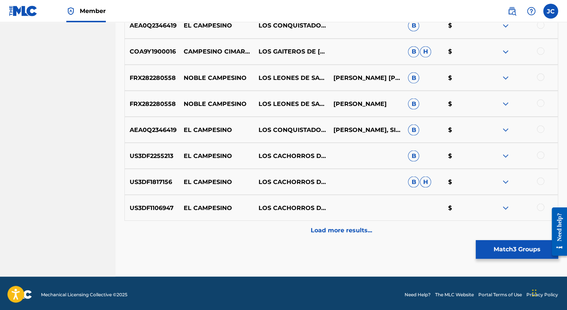
click at [314, 227] on p "Load more results..." at bounding box center [340, 230] width 61 height 9
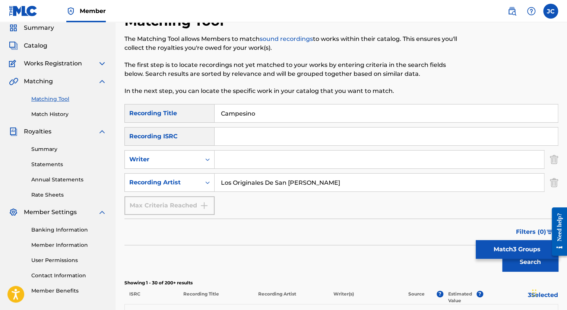
scroll to position [0, 0]
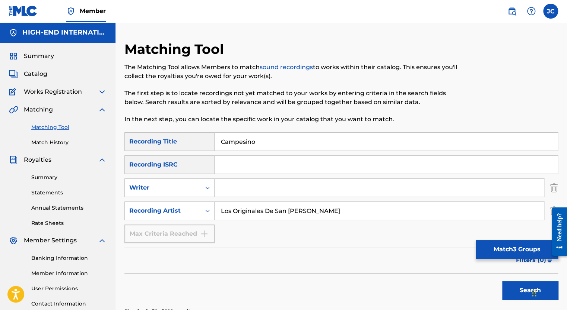
click at [509, 251] on button "Match 3 Groups" at bounding box center [516, 249] width 82 height 19
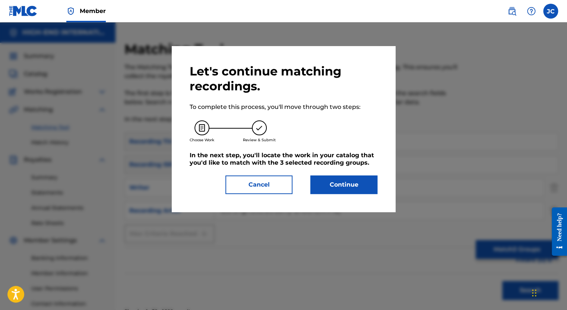
click at [333, 185] on button "Continue" at bounding box center [343, 185] width 67 height 19
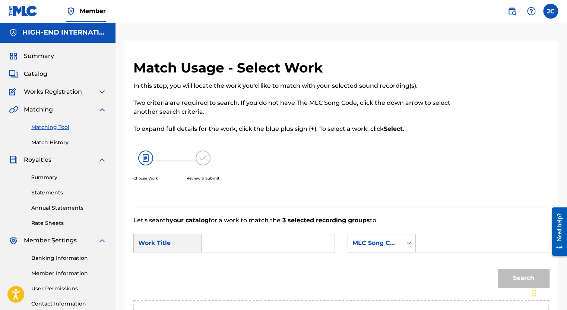
click at [243, 244] on input "Search Form" at bounding box center [268, 244] width 120 height 18
type input "El Campesino"
click at [412, 249] on div "MLC Song Code" at bounding box center [381, 243] width 68 height 19
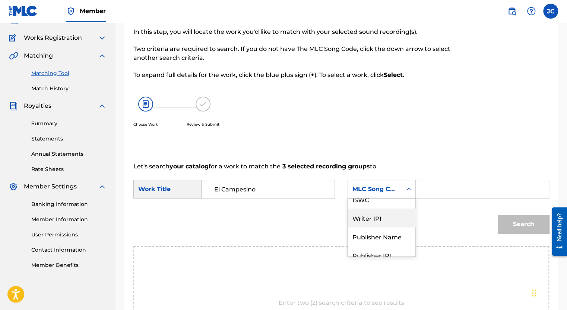
scroll to position [37, 0]
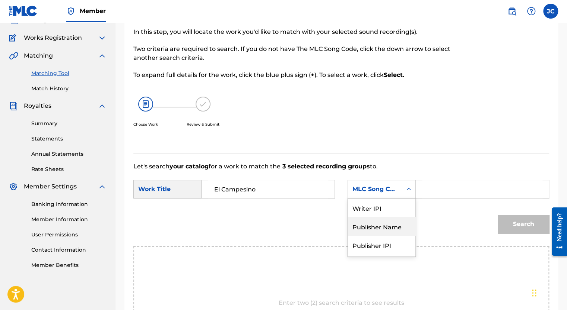
click at [388, 232] on div "Publisher Name" at bounding box center [381, 226] width 67 height 19
click at [427, 192] on input "Search Form" at bounding box center [482, 190] width 120 height 18
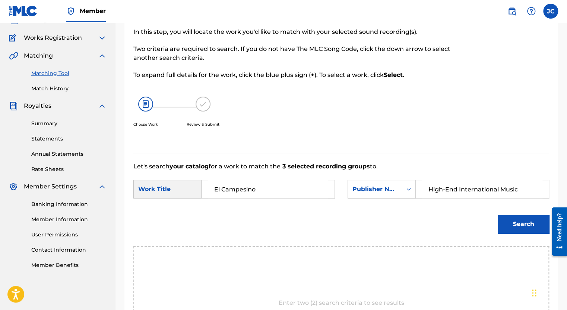
type input "High-End International Music"
click at [526, 224] on button "Search" at bounding box center [522, 224] width 51 height 19
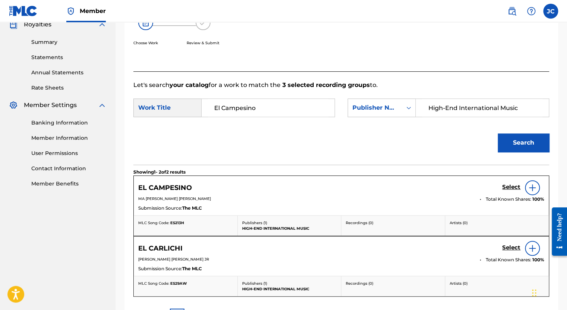
scroll to position [175, 0]
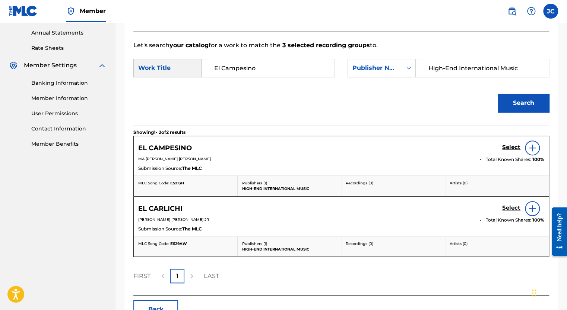
click at [508, 147] on h5 "Select" at bounding box center [511, 147] width 18 height 7
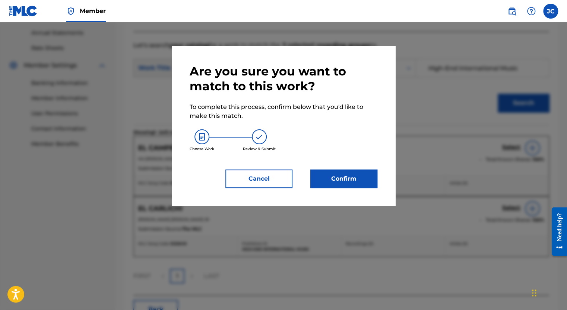
click at [361, 182] on button "Confirm" at bounding box center [343, 179] width 67 height 19
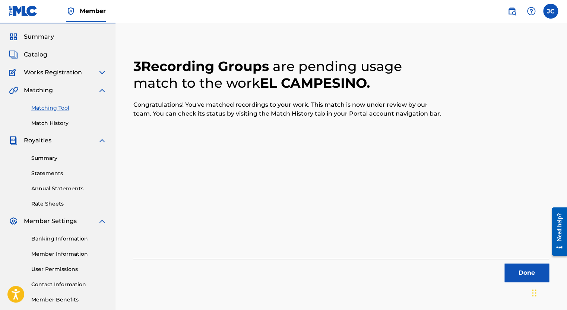
scroll to position [0, 0]
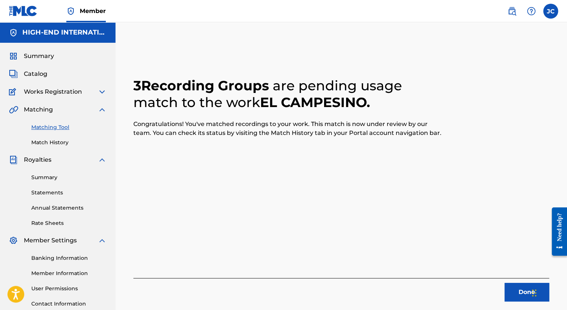
click at [52, 35] on h5 "HIGH-END INTERNATIONAL MUSIC" at bounding box center [64, 32] width 84 height 9
click at [48, 54] on span "Summary" at bounding box center [39, 56] width 30 height 9
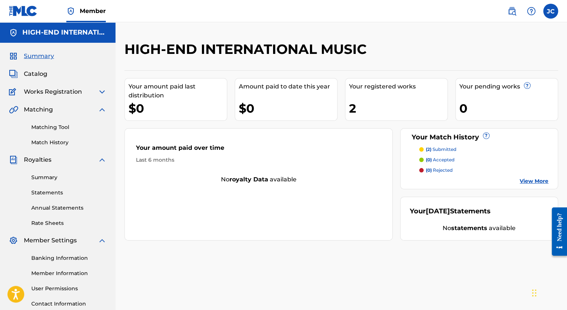
click at [530, 182] on link "View More" at bounding box center [533, 182] width 29 height 8
